Goal: Information Seeking & Learning: Understand process/instructions

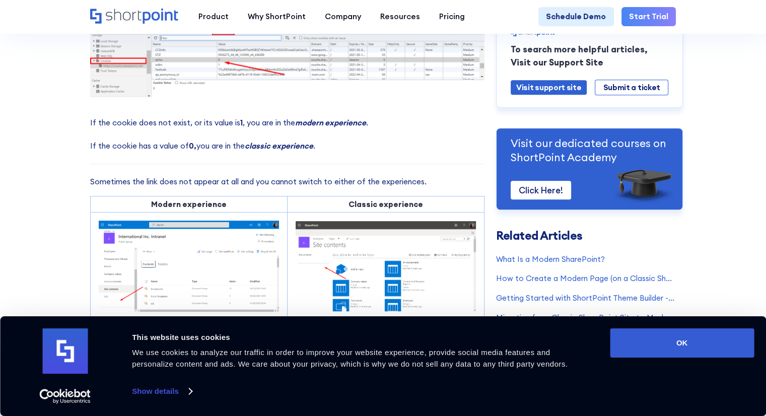
scroll to position [453, 0]
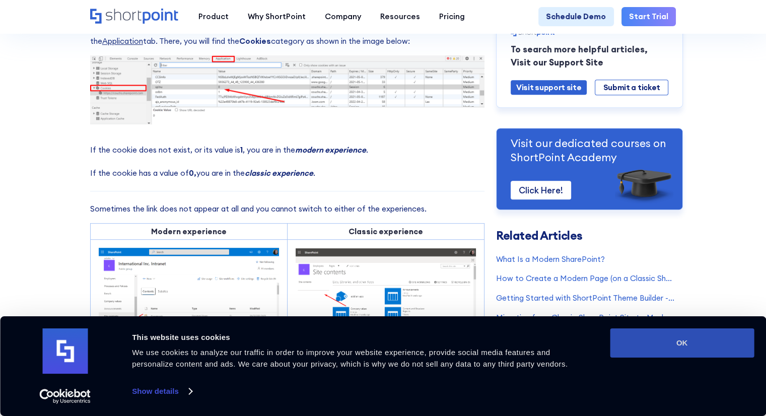
click at [688, 347] on button "OK" at bounding box center [682, 343] width 144 height 29
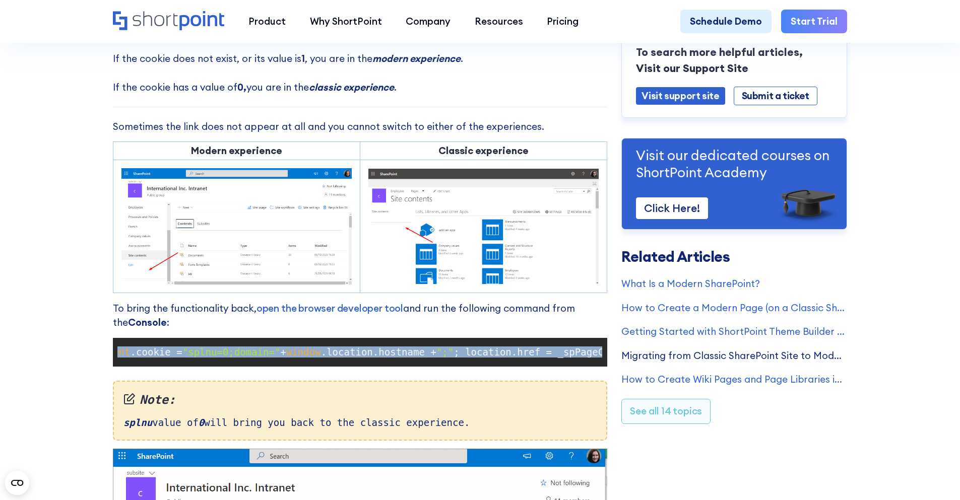
scroll to position [0, 356]
drag, startPoint x: 121, startPoint y: 362, endPoint x: 607, endPoint y: 357, distance: 485.7
click at [607, 357] on pre "document .cookie = "splnu=0;domain=" + window .location.hostname + ";" ; locati…" at bounding box center [360, 352] width 494 height 29
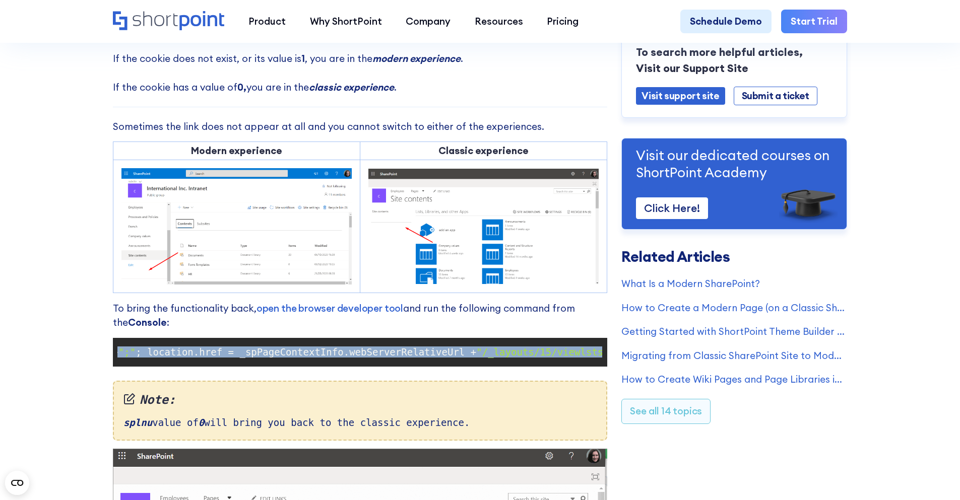
copy code "document .cookie = "splnu=0;domain=" + window .location.hostname + ";" ; locati…"
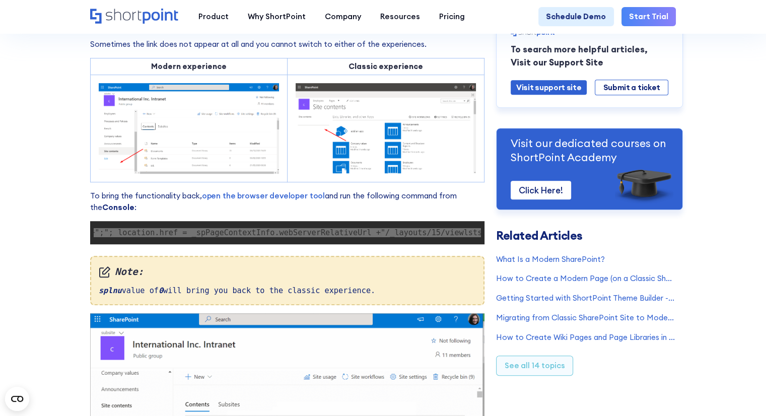
scroll to position [568, 0]
